Goal: Find specific page/section: Find specific page/section

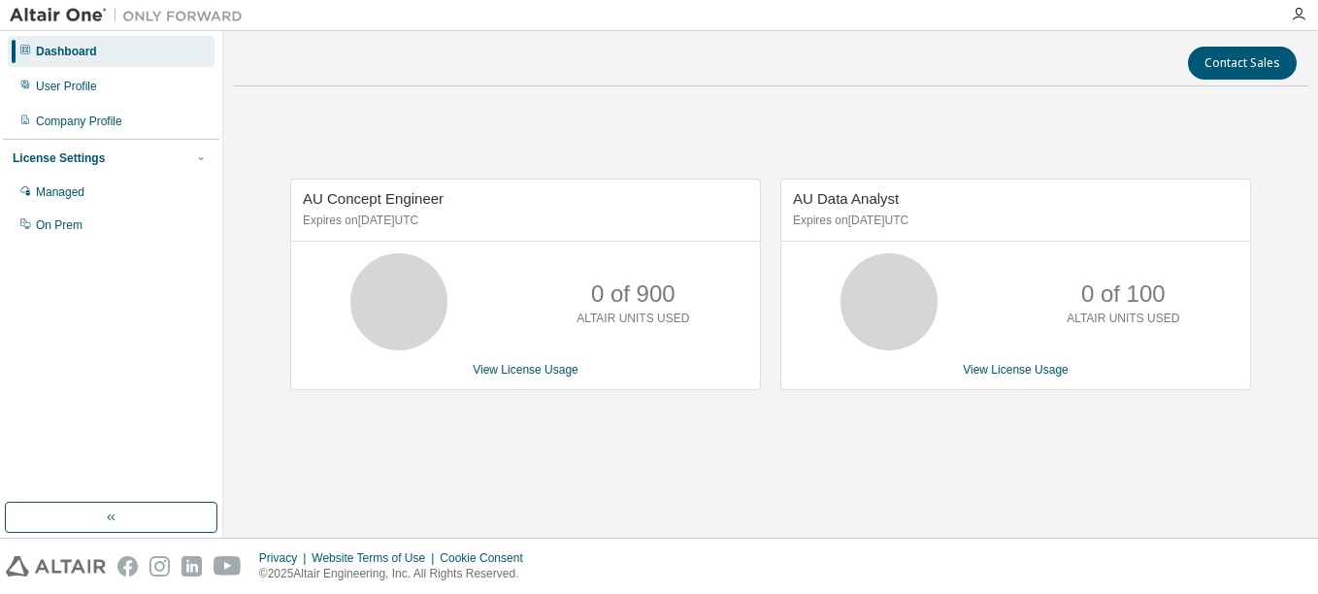
click at [322, 190] on span "AU Concept Engineer" at bounding box center [373, 198] width 141 height 16
click at [362, 197] on span "AU Concept Engineer" at bounding box center [373, 198] width 141 height 16
